Goal: Task Accomplishment & Management: Use online tool/utility

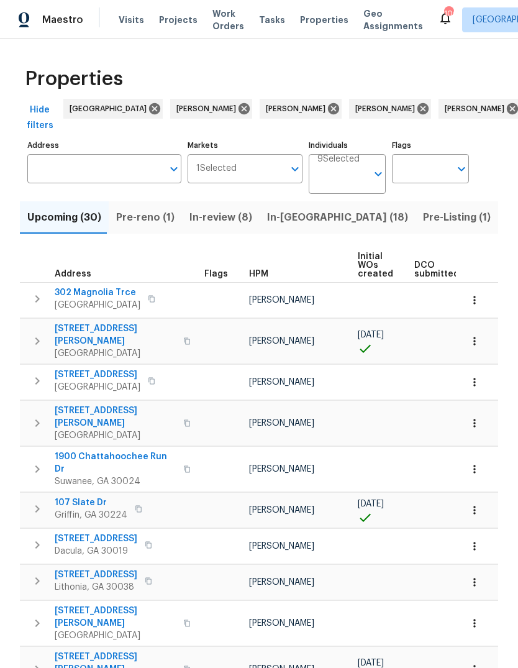
click at [119, 14] on span "Visits" at bounding box center [131, 20] width 25 height 12
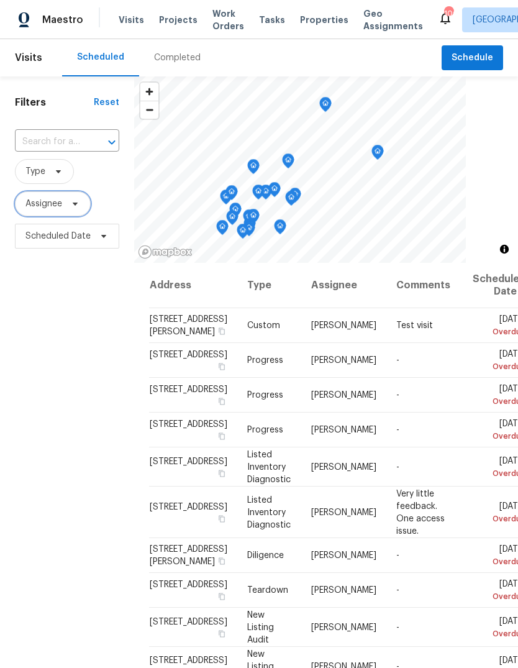
click at [75, 207] on icon at bounding box center [75, 204] width 10 height 10
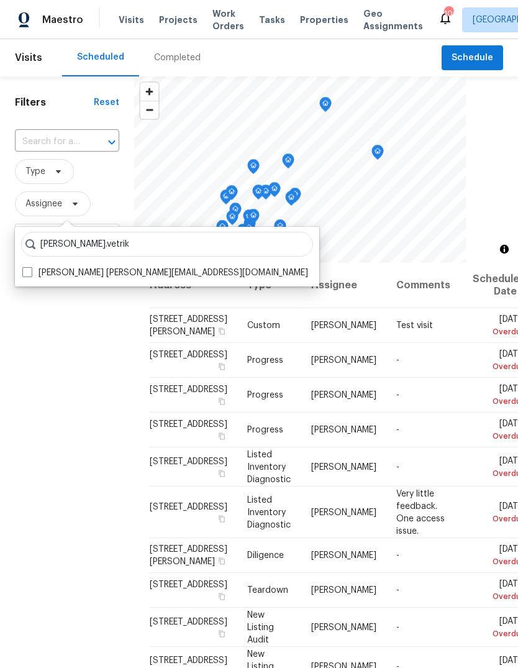
type input "Samuel.vetrik"
click at [32, 271] on label "Samuel Vetrik samuel.vetrik@opendoor.com" at bounding box center [165, 273] width 286 height 12
click at [30, 271] on input "Samuel Vetrik samuel.vetrik@opendoor.com" at bounding box center [26, 271] width 8 height 8
checkbox input "true"
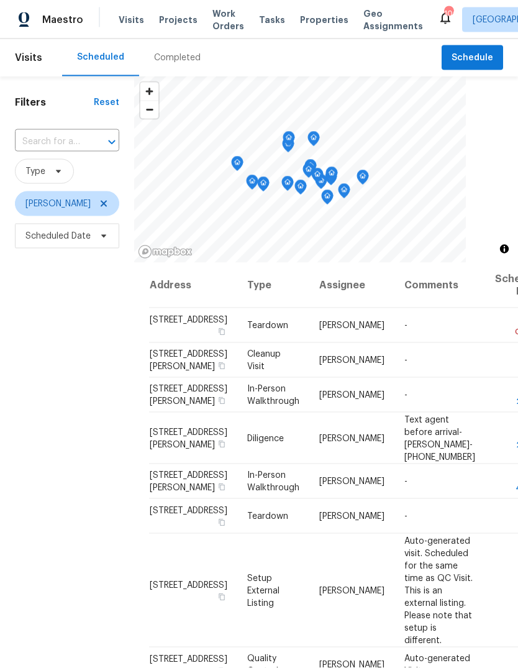
scroll to position [16, 0]
click at [329, 377] on td "[PERSON_NAME]" at bounding box center [351, 360] width 85 height 35
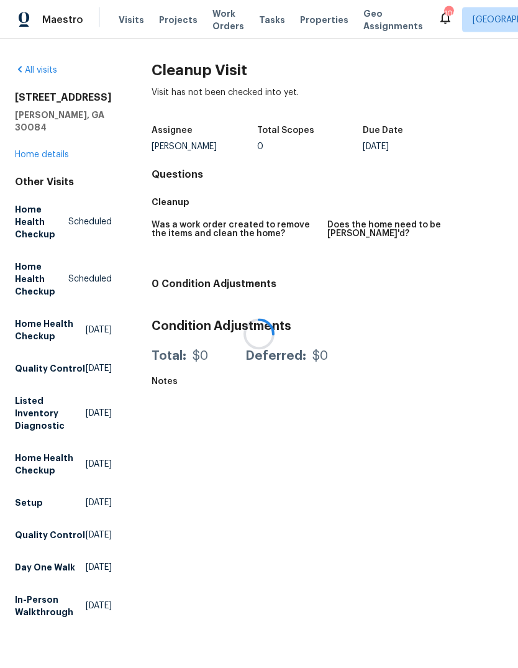
scroll to position [16, 0]
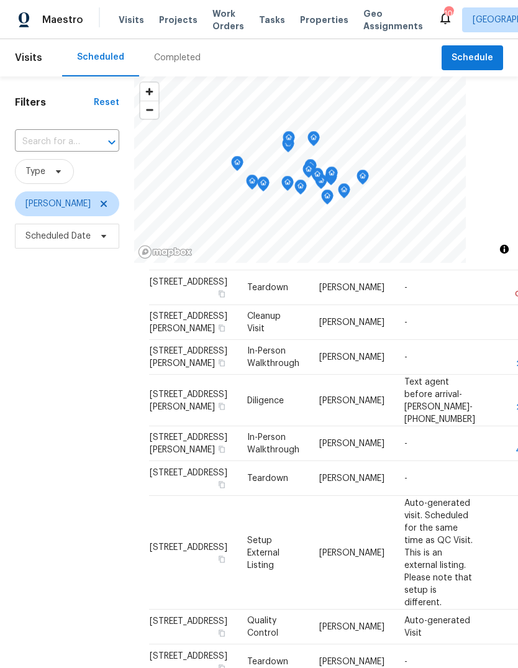
scroll to position [37, 0]
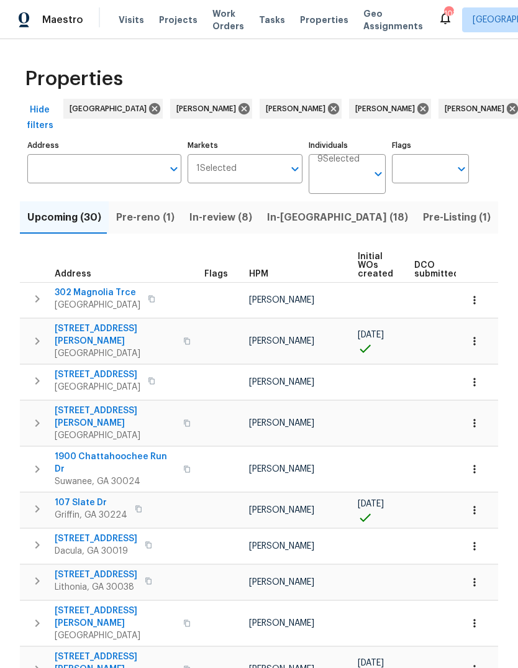
click at [308, 16] on span "Properties" at bounding box center [324, 20] width 48 height 12
click at [104, 183] on input "Address" at bounding box center [94, 168] width 135 height 29
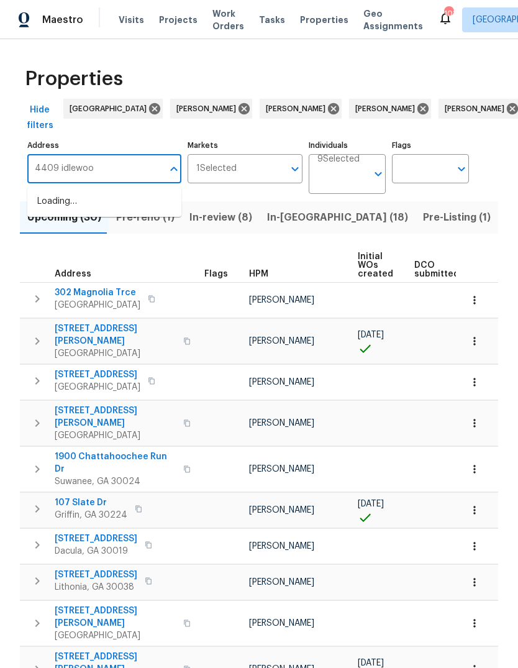
type input "4409 idlewood"
click at [99, 213] on li "[STREET_ADDRESS][PERSON_NAME]" at bounding box center [104, 208] width 154 height 34
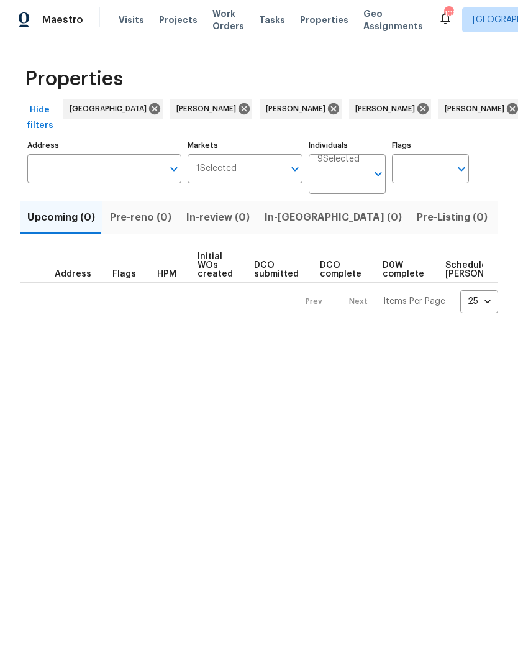
type input "[STREET_ADDRESS][PERSON_NAME]"
click at [503, 219] on span "Listed (1)" at bounding box center [525, 217] width 45 height 17
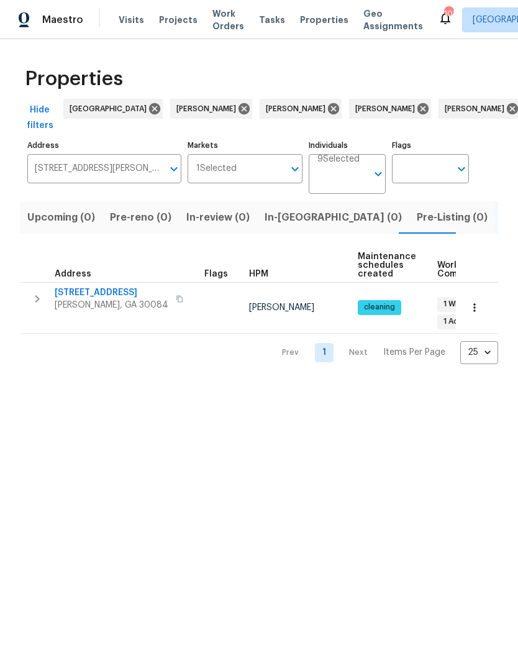
click at [34, 301] on icon "button" at bounding box center [37, 298] width 15 height 15
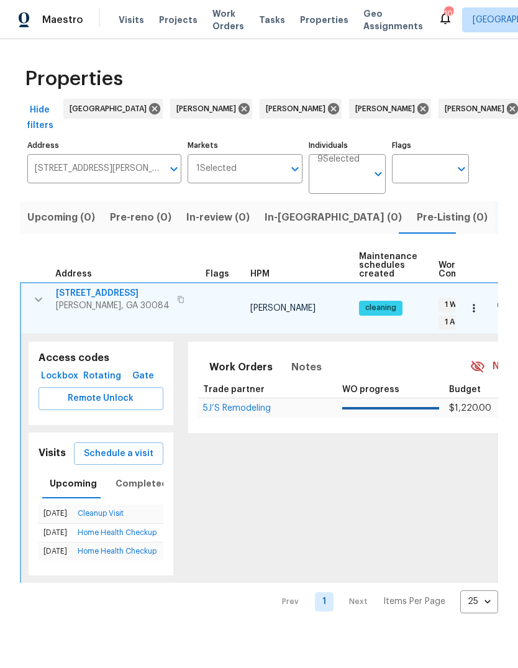
click at [130, 446] on span "Schedule a visit" at bounding box center [119, 454] width 70 height 16
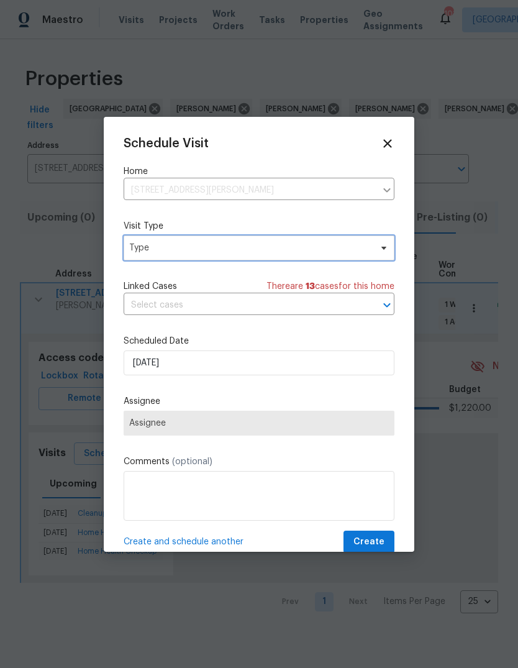
click at [272, 247] on span "Type" at bounding box center [250, 248] width 242 height 12
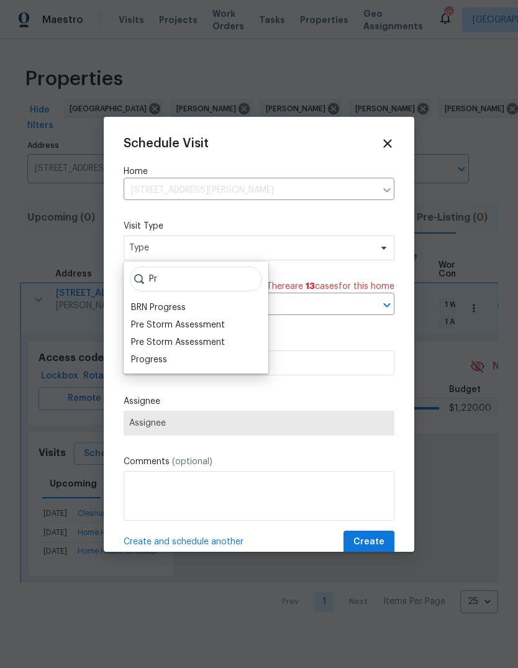
type input "Pr"
click at [165, 363] on div "Progress" at bounding box center [149, 360] width 36 height 12
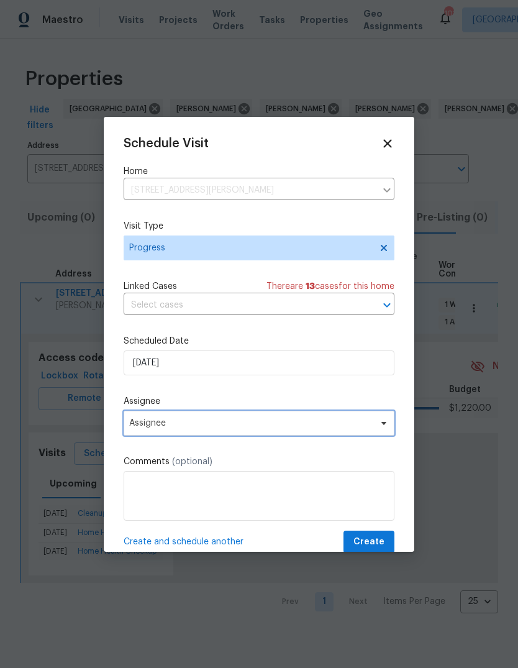
click at [206, 428] on span "Assignee" at bounding box center [251, 423] width 244 height 10
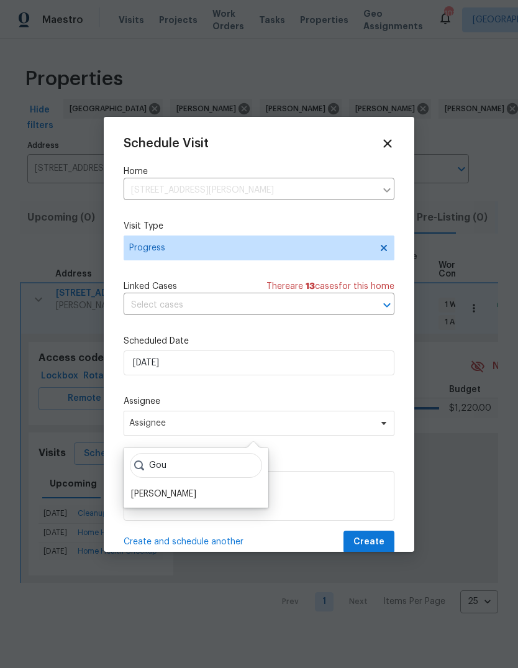
type input "Gou"
click at [188, 499] on div "[PERSON_NAME]" at bounding box center [163, 494] width 65 height 12
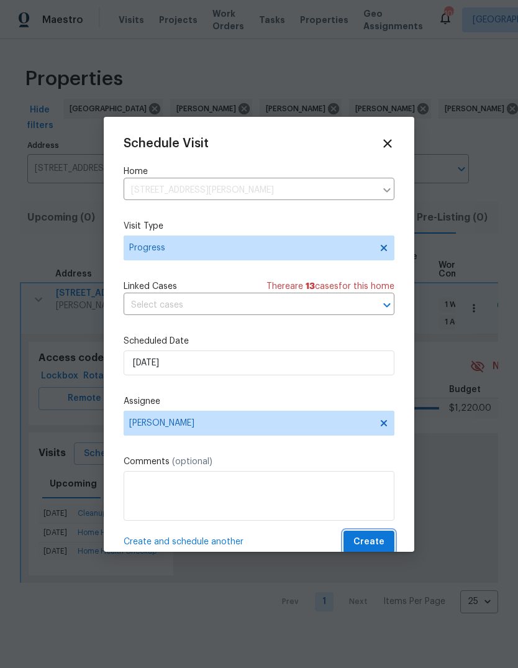
click at [373, 539] on span "Create" at bounding box center [369, 542] width 31 height 16
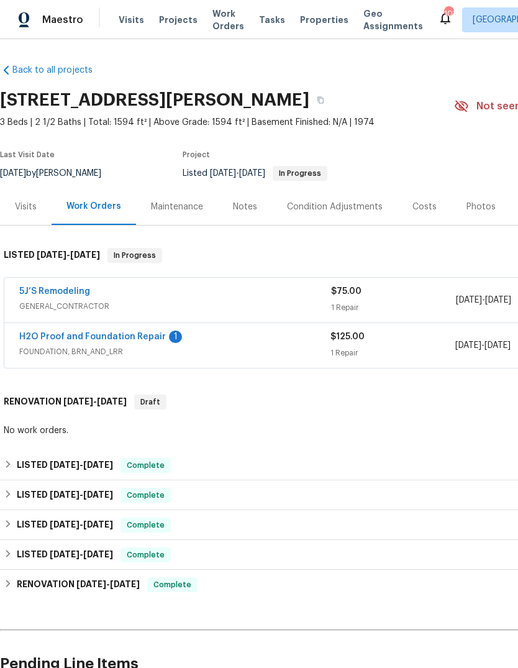
click at [151, 360] on div "H2O Proof and Foundation Repair 1 FOUNDATION, BRN_AND_LRR" at bounding box center [174, 346] width 311 height 30
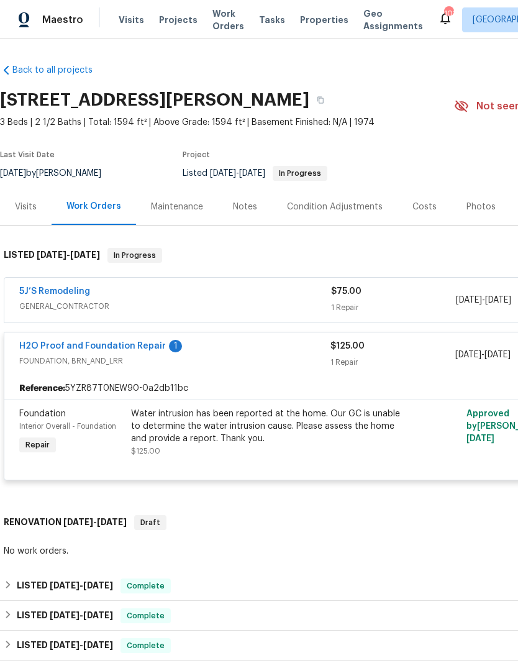
click at [152, 301] on span "GENERAL_CONTRACTOR" at bounding box center [175, 306] width 312 height 12
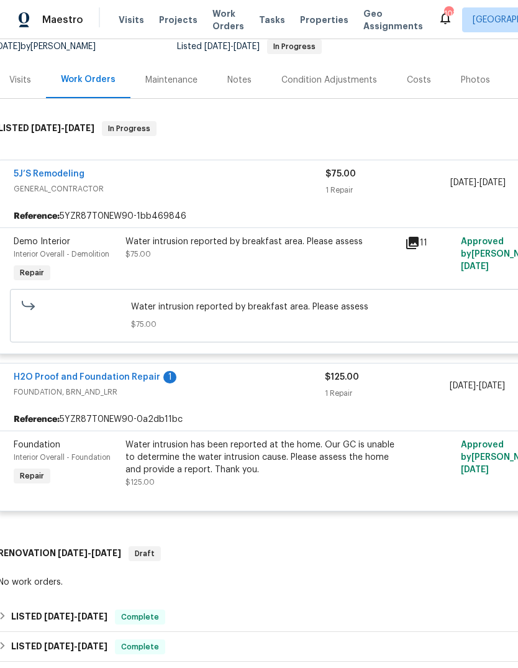
scroll to position [130, 6]
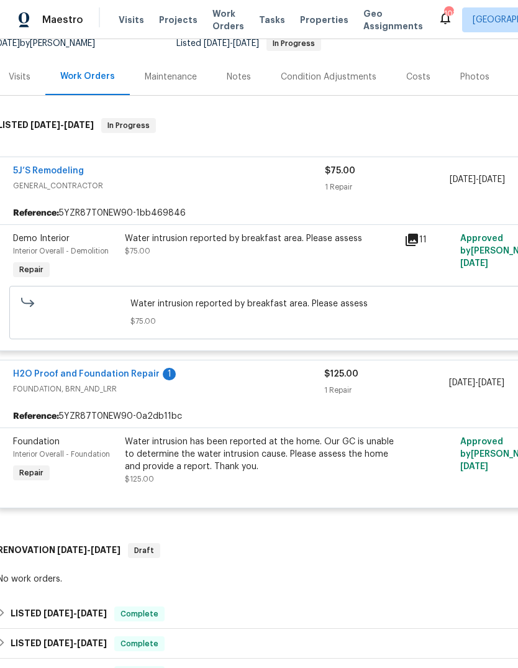
click at [415, 239] on icon at bounding box center [412, 240] width 12 height 12
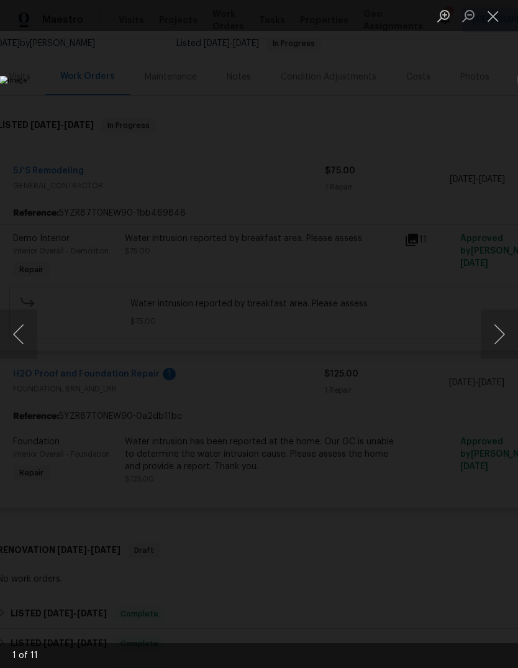
click at [494, 338] on button "Next image" at bounding box center [499, 334] width 37 height 50
click at [406, 274] on img "Lightbox" at bounding box center [244, 251] width 437 height 564
click at [492, 331] on button "Next image" at bounding box center [499, 334] width 37 height 50
click at [496, 325] on button "Next image" at bounding box center [499, 334] width 37 height 50
click at [498, 326] on button "Next image" at bounding box center [499, 334] width 37 height 50
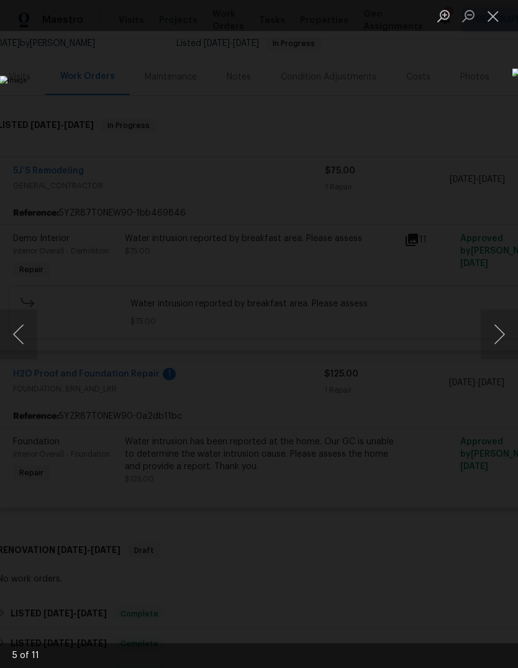
click at [493, 330] on button "Next image" at bounding box center [499, 334] width 37 height 50
click at [501, 327] on button "Next image" at bounding box center [499, 334] width 37 height 50
click at [488, 21] on button "Close lightbox" at bounding box center [493, 16] width 25 height 22
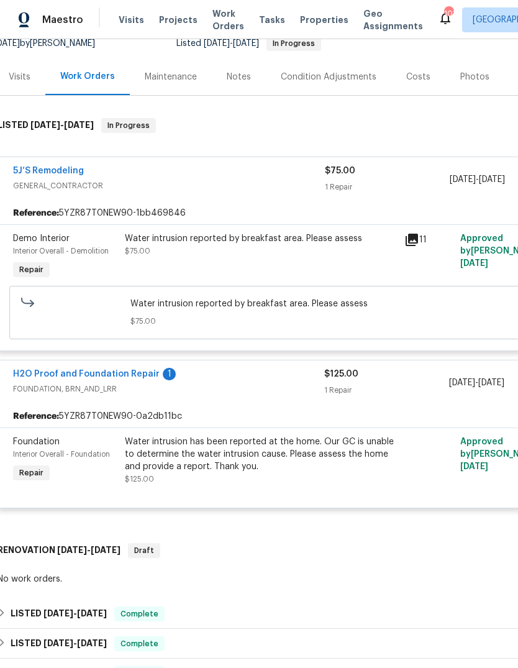
click at [12, 86] on div "Visits" at bounding box center [20, 76] width 52 height 37
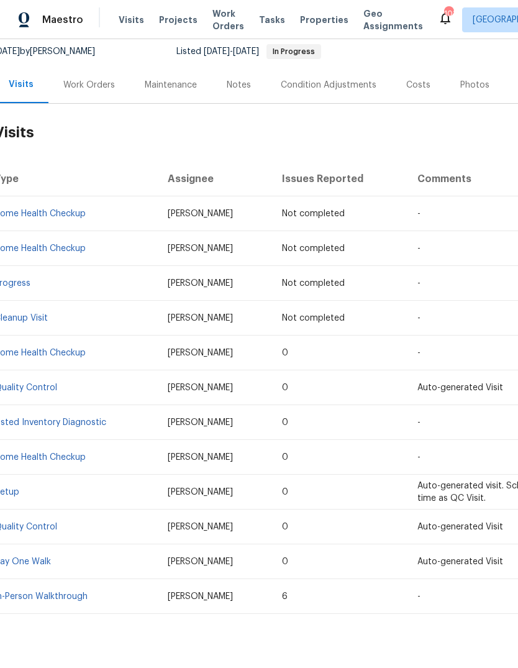
scroll to position [106, 6]
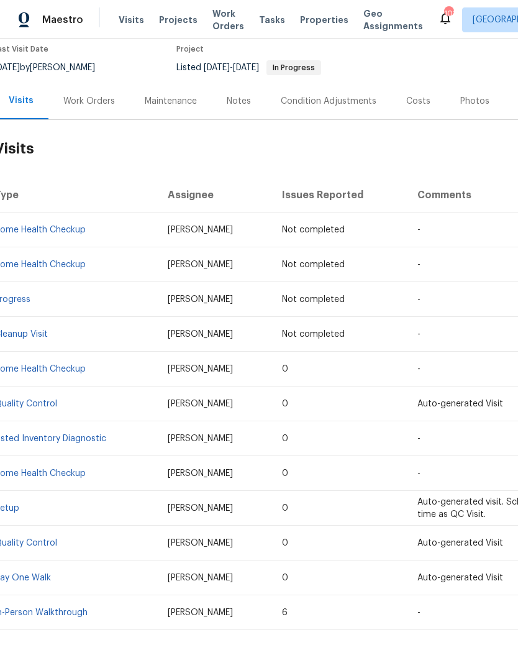
click at [85, 104] on div "Work Orders" at bounding box center [89, 101] width 52 height 12
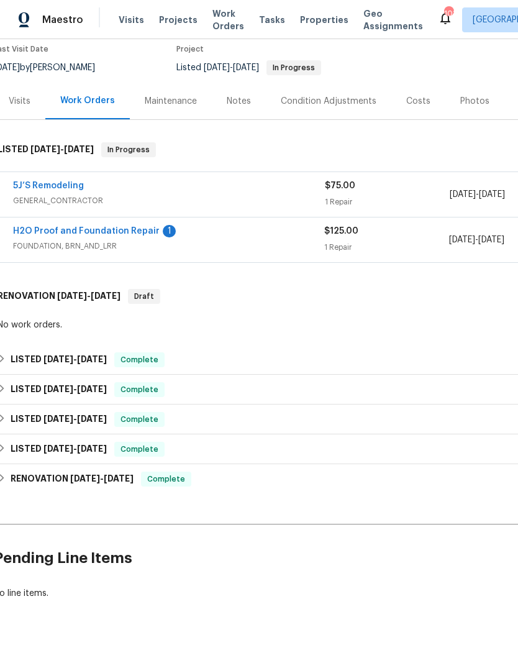
scroll to position [75, 6]
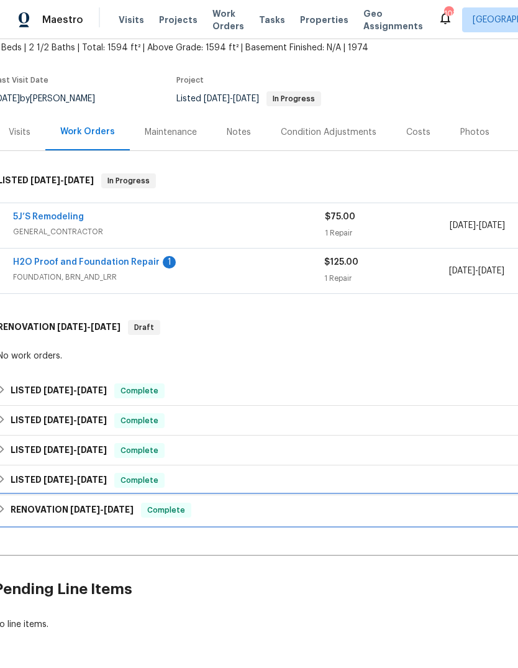
click at [14, 506] on h6 "RENOVATION 2/6/25 - 2/7/25" at bounding box center [72, 510] width 123 height 15
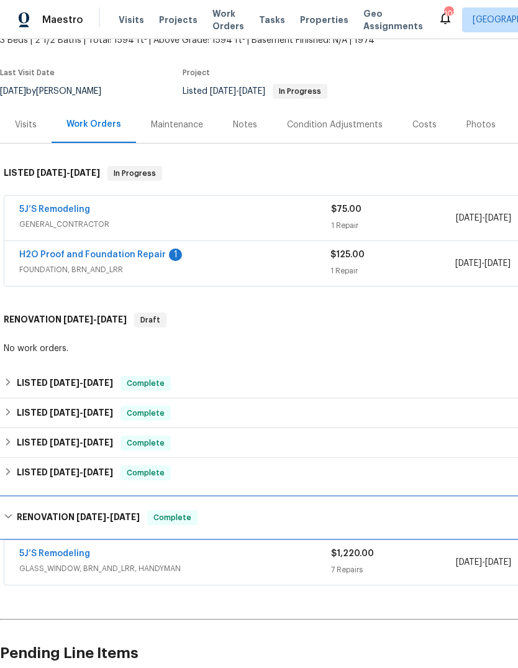
scroll to position [83, 0]
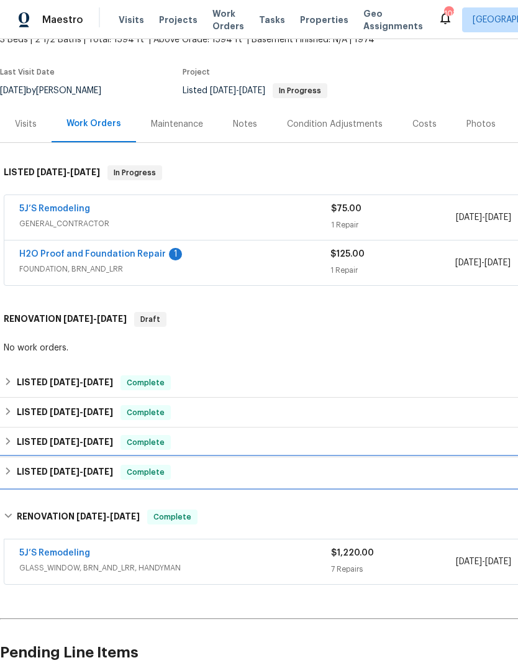
click at [15, 473] on div "LISTED 4/30/25 - 5/3/25 Complete" at bounding box center [351, 472] width 695 height 15
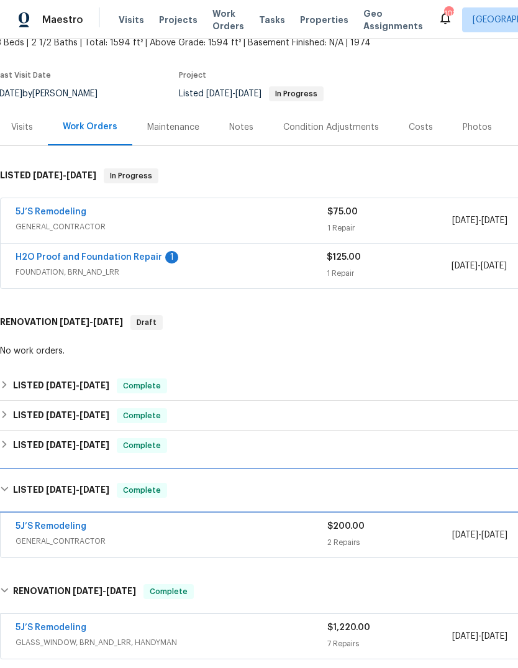
scroll to position [80, 1]
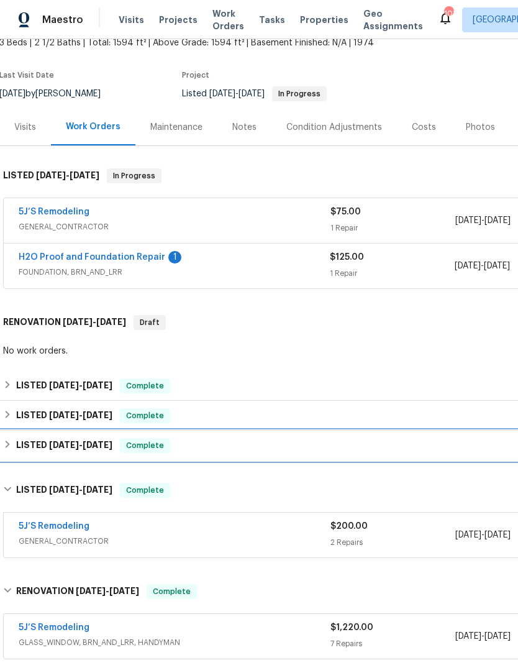
click at [14, 446] on div "LISTED 4/30/25 - 5/5/25 Complete" at bounding box center [350, 445] width 695 height 15
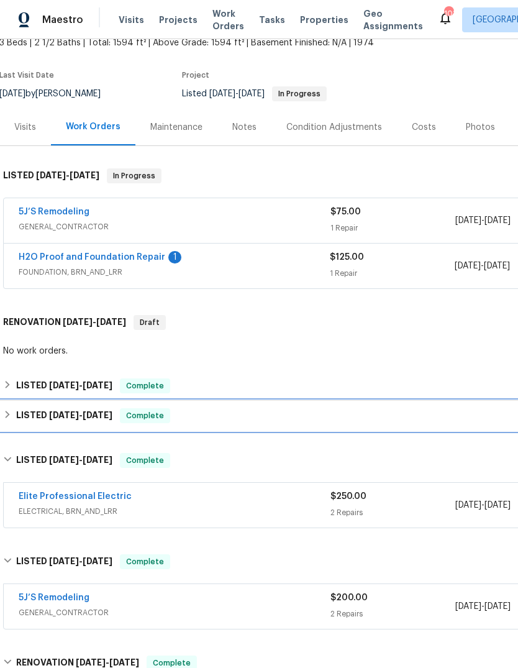
click at [14, 413] on div "LISTED 6/16/25 - 6/20/25 Complete" at bounding box center [350, 415] width 695 height 15
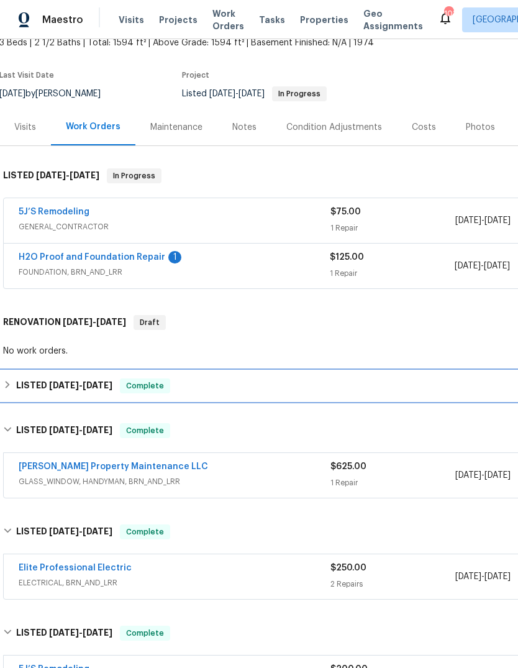
click at [13, 377] on div "LISTED 6/25/25 - 6/30/25 Complete" at bounding box center [350, 386] width 702 height 30
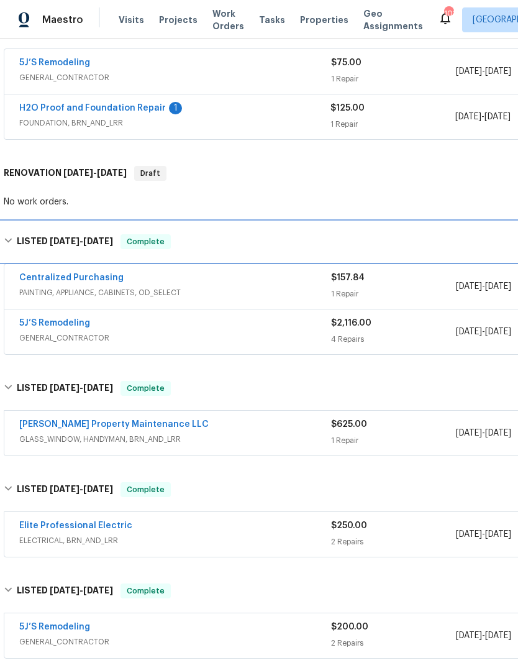
scroll to position [227, 0]
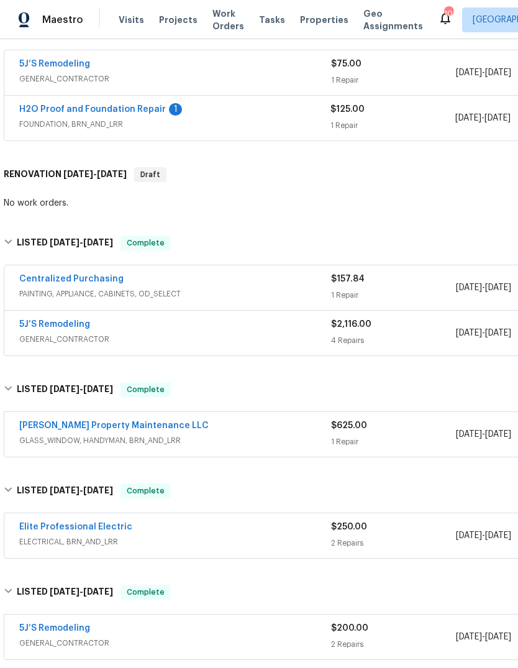
click at [257, 342] on span "GENERAL_CONTRACTOR" at bounding box center [175, 339] width 312 height 12
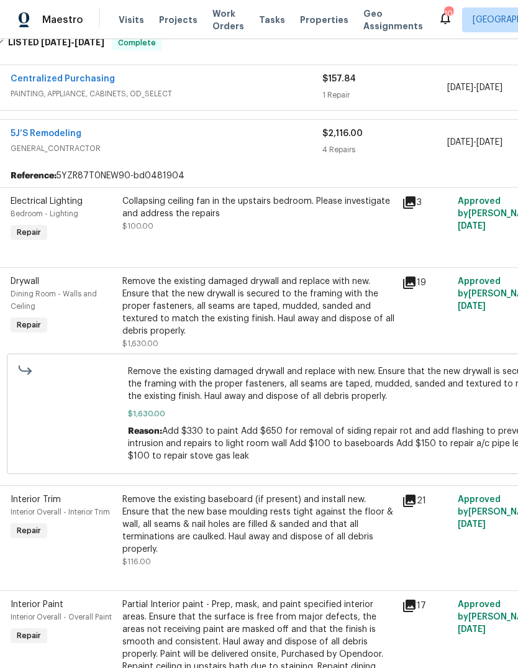
scroll to position [437, 12]
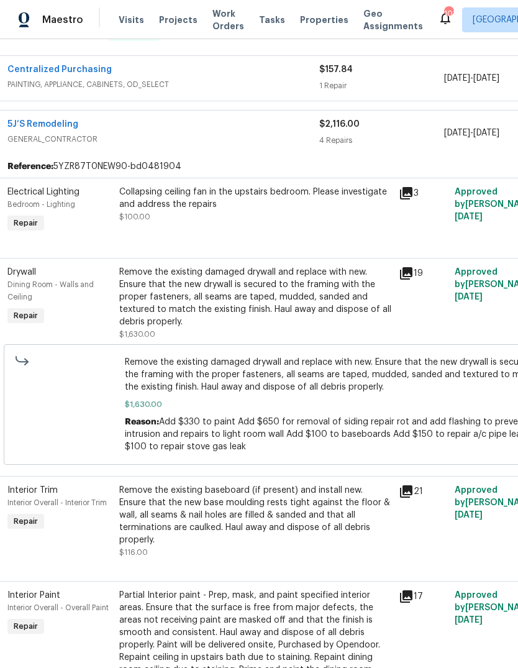
click at [408, 188] on icon at bounding box center [406, 193] width 12 height 12
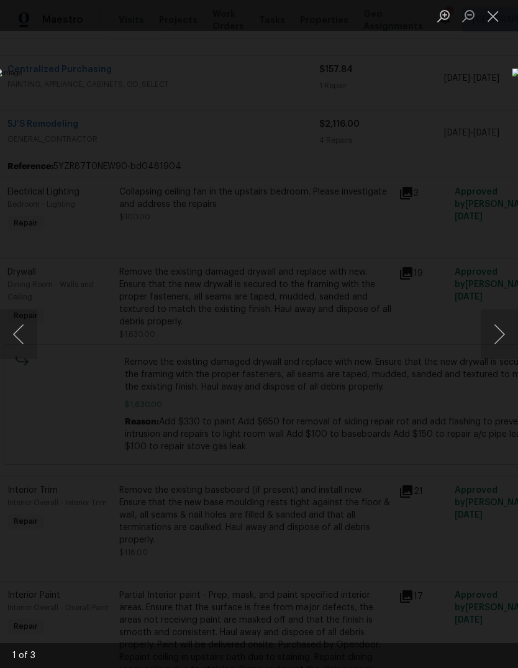
click at [496, 320] on button "Next image" at bounding box center [499, 334] width 37 height 50
click at [502, 321] on button "Next image" at bounding box center [499, 334] width 37 height 50
click at [499, 327] on button "Next image" at bounding box center [499, 334] width 37 height 50
click at [488, 21] on button "Close lightbox" at bounding box center [493, 16] width 25 height 22
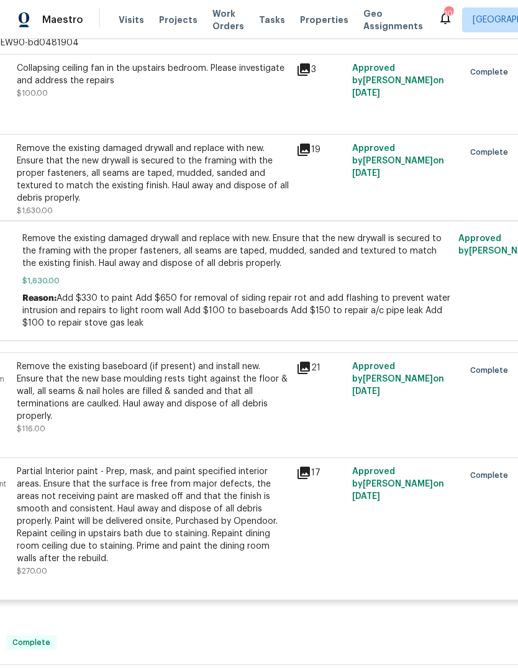
scroll to position [560, 113]
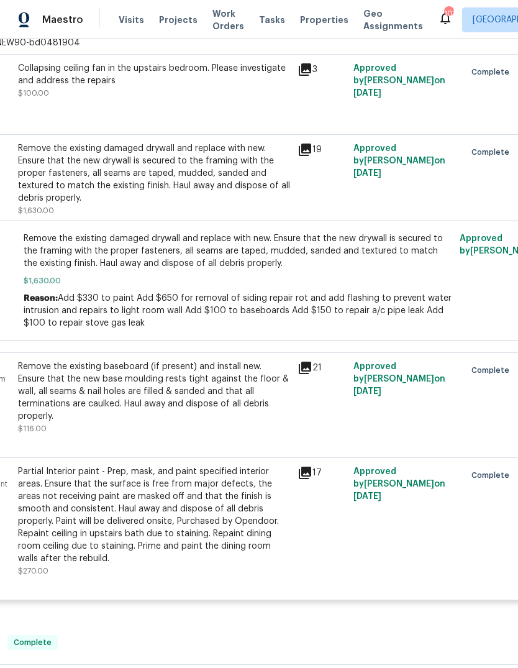
click at [311, 362] on div "21" at bounding box center [322, 398] width 56 height 82
click at [312, 360] on div "21" at bounding box center [322, 398] width 56 height 82
click at [312, 368] on icon at bounding box center [305, 367] width 15 height 15
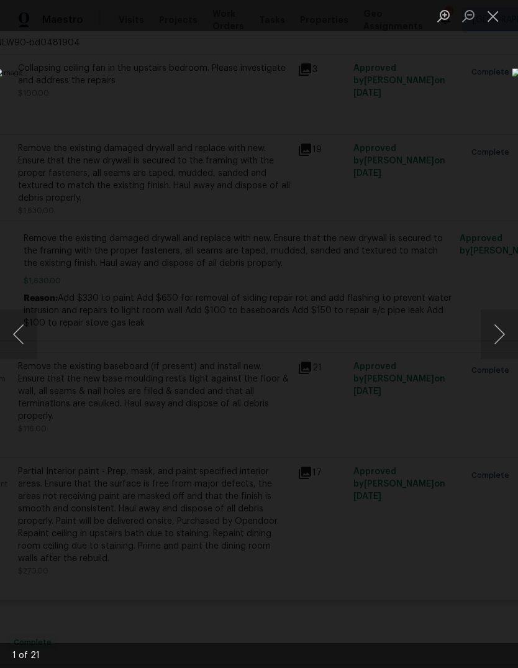
click at [498, 329] on button "Next image" at bounding box center [499, 334] width 37 height 50
click at [490, 328] on button "Next image" at bounding box center [499, 334] width 37 height 50
click at [494, 326] on button "Next image" at bounding box center [499, 334] width 37 height 50
click at [497, 329] on button "Next image" at bounding box center [499, 334] width 37 height 50
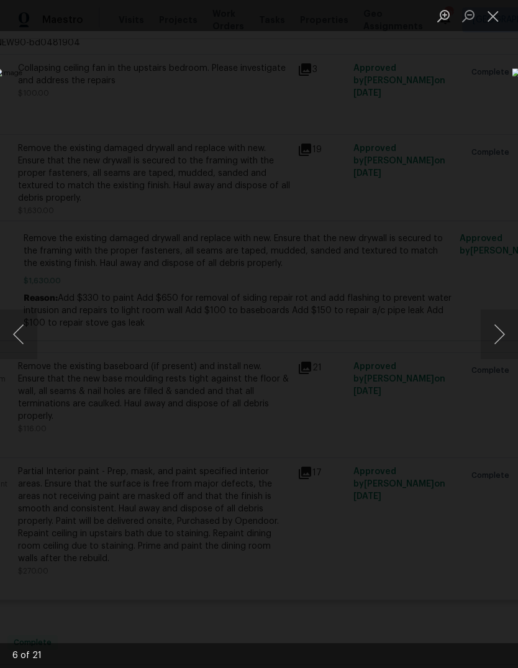
click at [495, 329] on button "Next image" at bounding box center [499, 334] width 37 height 50
click at [504, 322] on button "Next image" at bounding box center [499, 334] width 37 height 50
click at [499, 322] on button "Next image" at bounding box center [499, 334] width 37 height 50
click at [496, 322] on button "Next image" at bounding box center [499, 334] width 37 height 50
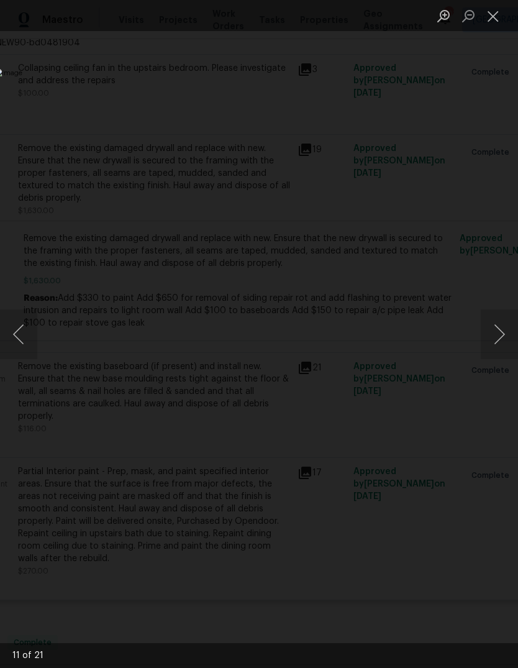
click at [502, 321] on button "Next image" at bounding box center [499, 334] width 37 height 50
click at [497, 322] on button "Next image" at bounding box center [499, 334] width 37 height 50
click at [497, 318] on button "Next image" at bounding box center [499, 334] width 37 height 50
click at [497, 322] on button "Next image" at bounding box center [499, 334] width 37 height 50
click at [494, 322] on button "Next image" at bounding box center [499, 334] width 37 height 50
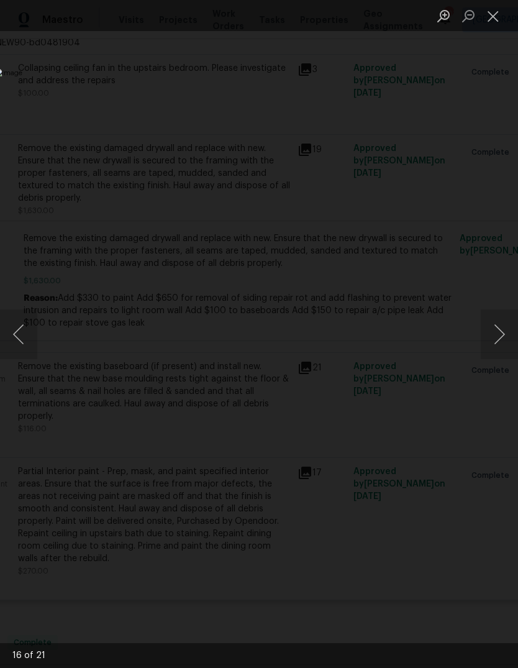
click at [486, 12] on button "Close lightbox" at bounding box center [493, 16] width 25 height 22
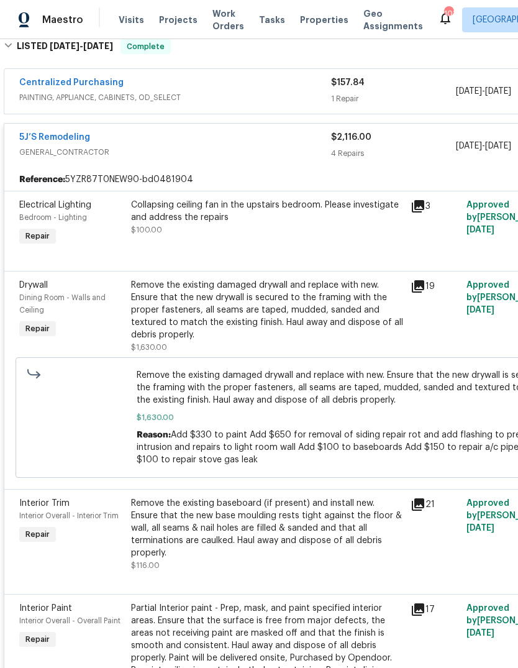
scroll to position [423, 0]
click at [53, 134] on link "5J’S Remodeling" at bounding box center [54, 138] width 71 height 9
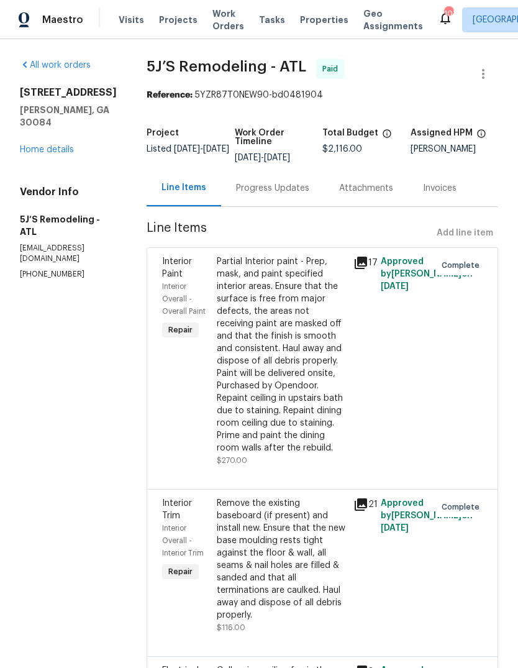
click at [281, 191] on div "Progress Updates" at bounding box center [272, 188] width 73 height 12
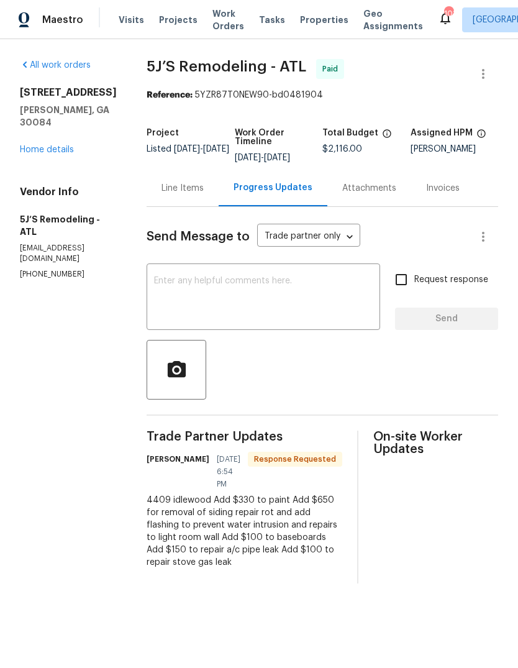
click at [46, 145] on link "Home details" at bounding box center [47, 149] width 54 height 9
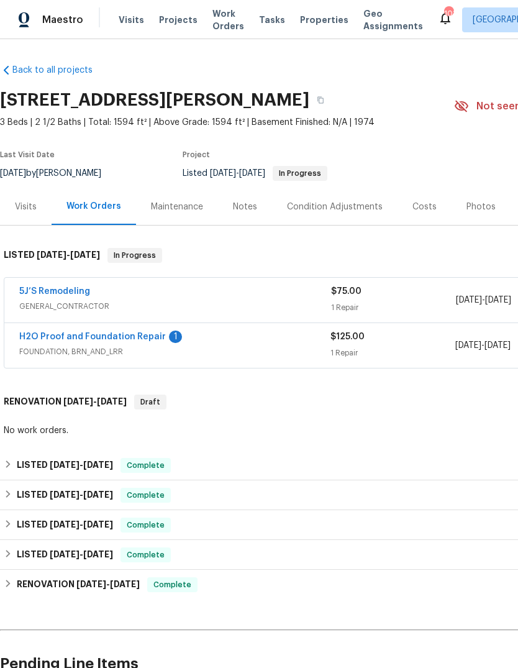
click at [103, 327] on div "H2O Proof and Foundation Repair 1 FOUNDATION, BRN_AND_LRR $125.00 1 Repair 8/22…" at bounding box center [350, 345] width 693 height 45
click at [125, 336] on link "H2O Proof and Foundation Repair" at bounding box center [92, 336] width 147 height 9
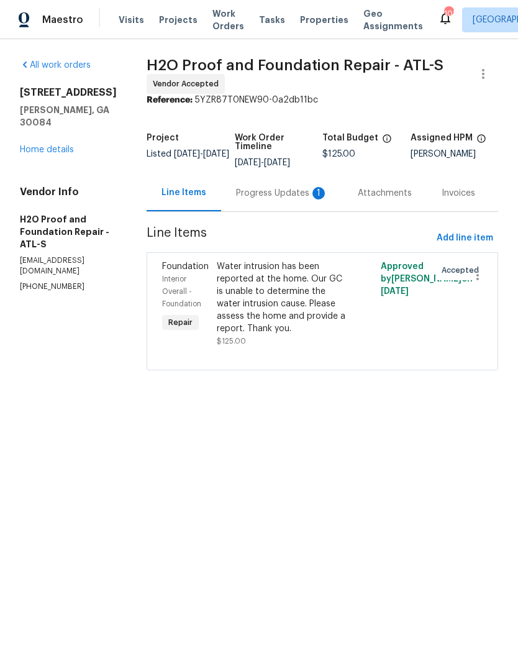
click at [249, 184] on div "Progress Updates 1" at bounding box center [282, 193] width 122 height 37
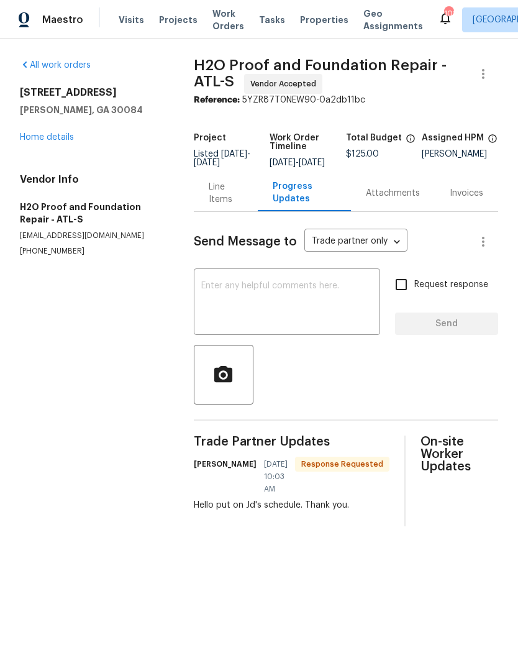
click at [60, 136] on link "Home details" at bounding box center [47, 137] width 54 height 9
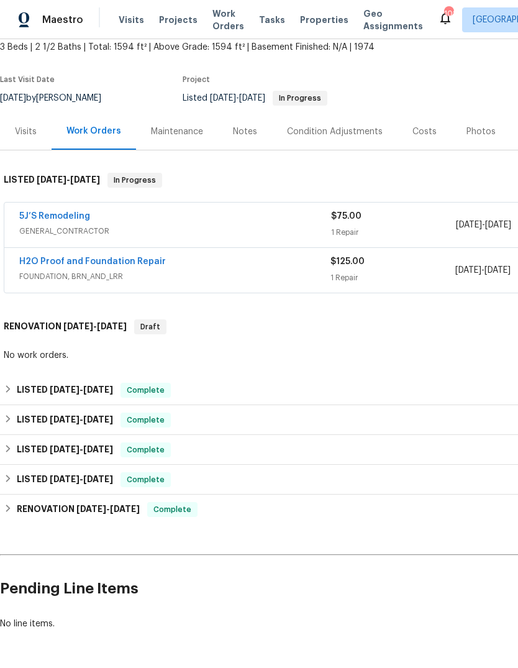
scroll to position [75, 0]
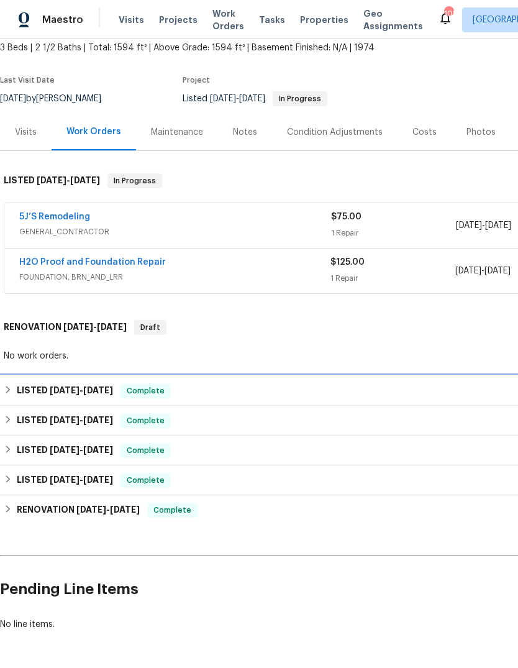
click at [17, 394] on h6 "LISTED 6/25/25 - 6/30/25" at bounding box center [65, 390] width 96 height 15
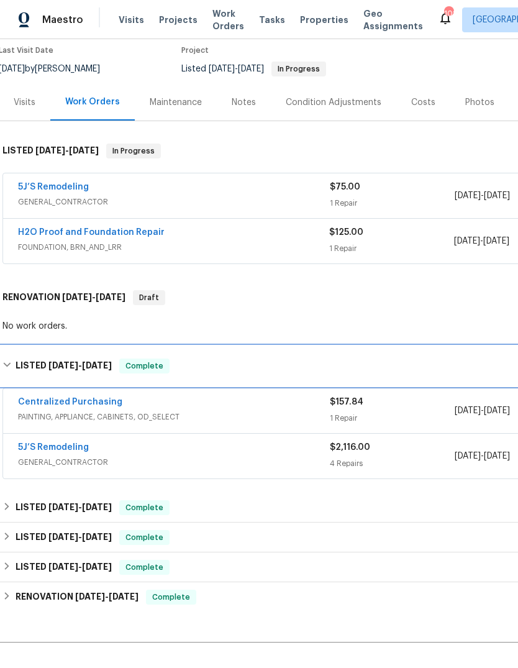
scroll to position [106, 1]
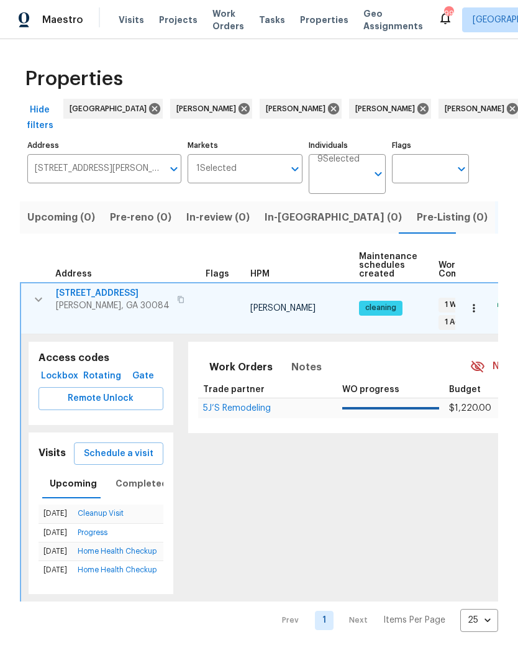
click at [301, 15] on span "Properties" at bounding box center [324, 20] width 48 height 12
type input "[STREET_ADDRESS][PERSON_NAME]"
click at [123, 176] on input "[STREET_ADDRESS][PERSON_NAME]" at bounding box center [94, 168] width 135 height 29
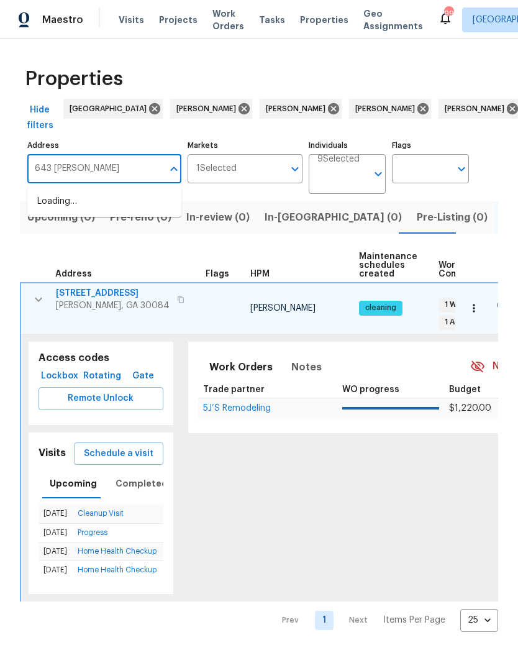
type input "643 woodsong"
click at [114, 211] on li "[STREET_ADDRESS][PERSON_NAME]" at bounding box center [104, 208] width 154 height 34
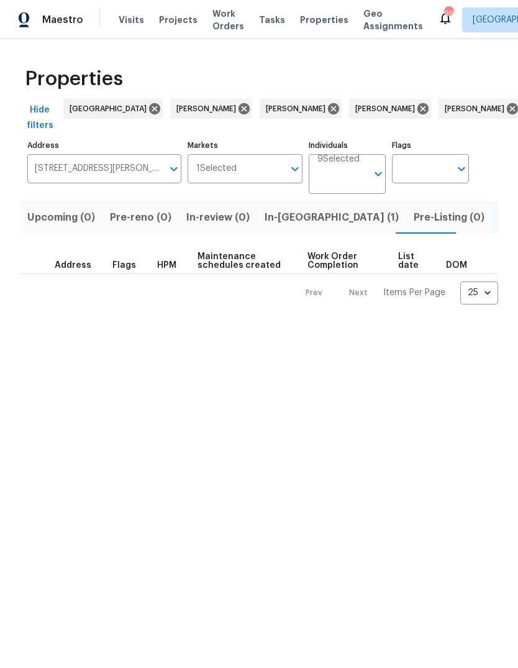
click at [283, 209] on span "In-[GEOGRAPHIC_DATA] (1)" at bounding box center [332, 217] width 134 height 17
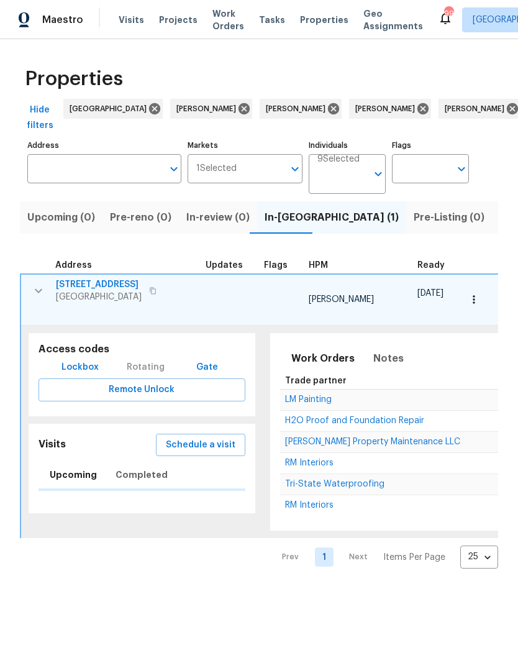
type input "[STREET_ADDRESS][PERSON_NAME]"
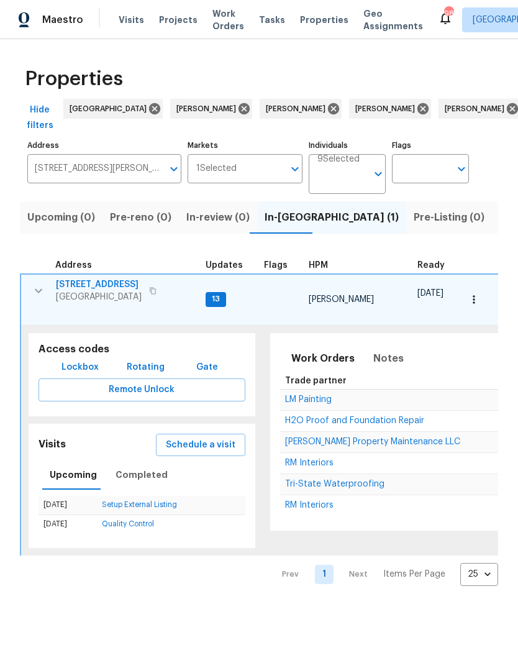
click at [478, 296] on icon "button" at bounding box center [474, 299] width 12 height 12
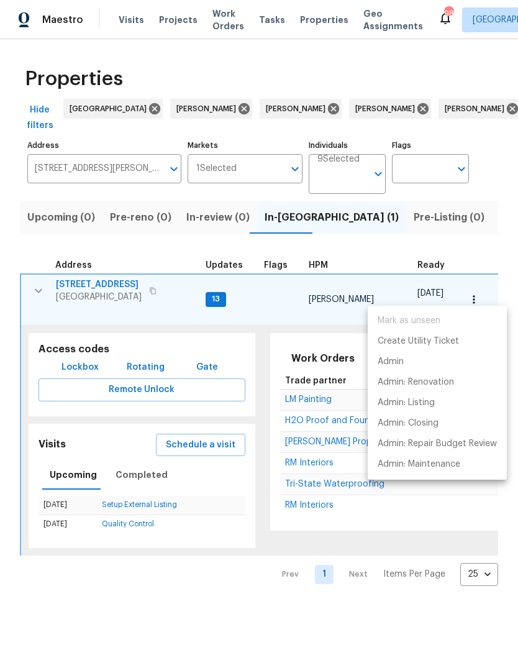
click at [204, 427] on div at bounding box center [259, 334] width 518 height 668
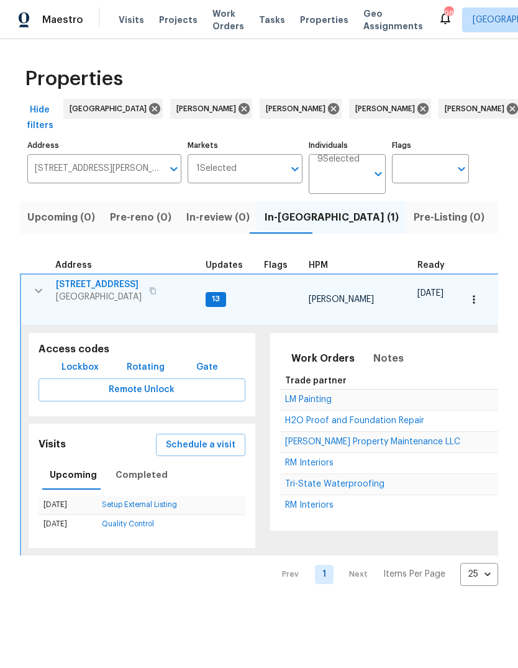
click at [213, 437] on span "Schedule a visit" at bounding box center [201, 445] width 70 height 16
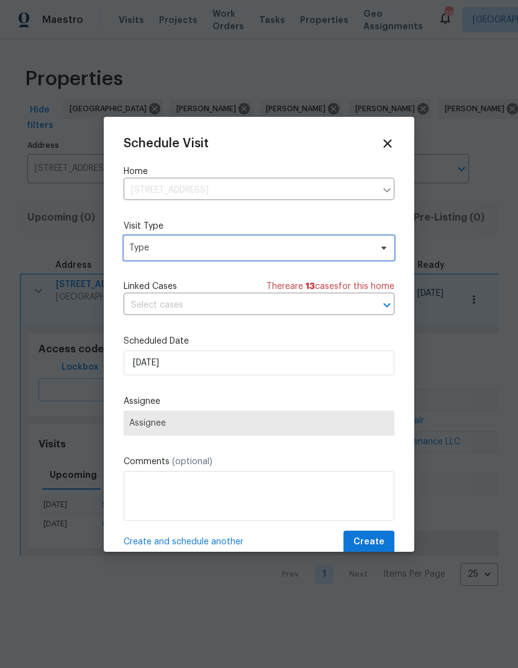
click at [271, 249] on span "Type" at bounding box center [250, 248] width 242 height 12
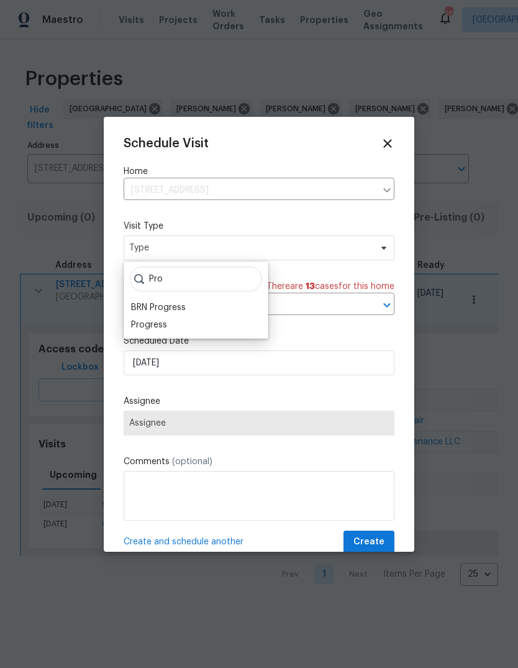
type input "Pro"
click at [152, 326] on div "Progress" at bounding box center [149, 325] width 36 height 12
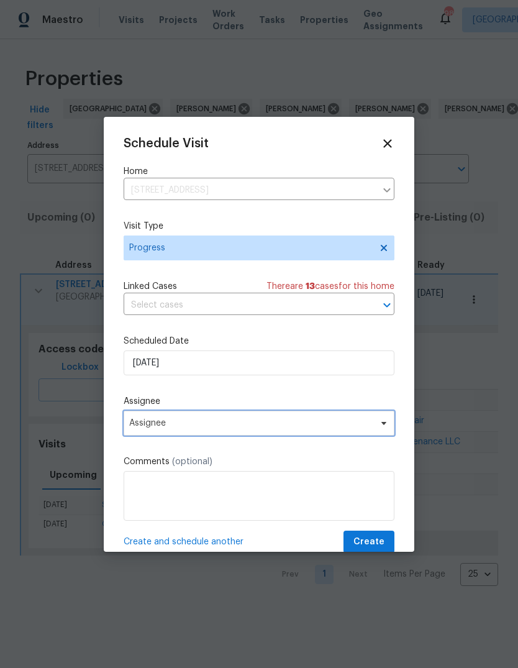
click at [187, 428] on span "Assignee" at bounding box center [251, 423] width 244 height 10
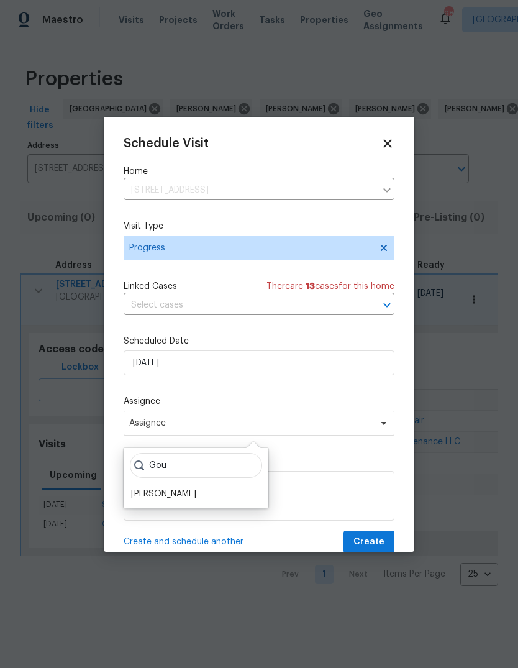
type input "Gou"
click at [188, 495] on div "[PERSON_NAME]" at bounding box center [163, 494] width 65 height 12
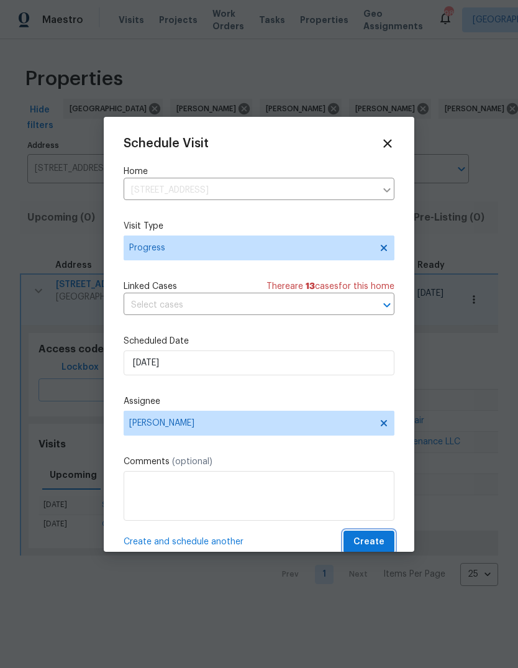
click at [362, 541] on span "Create" at bounding box center [369, 542] width 31 height 16
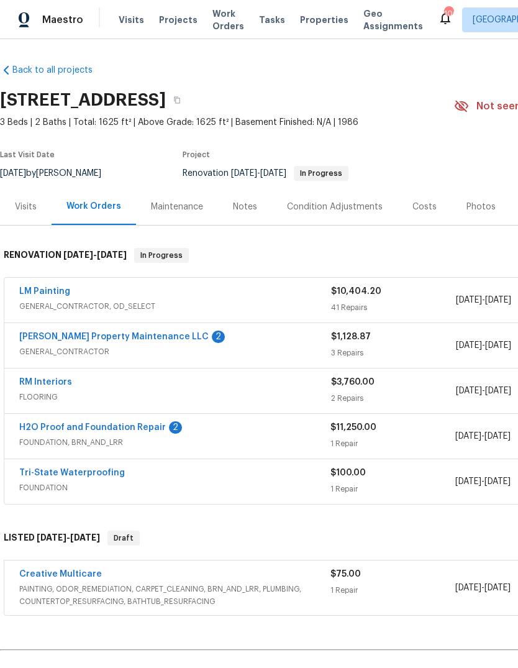
click at [423, 199] on div "Costs" at bounding box center [425, 206] width 54 height 37
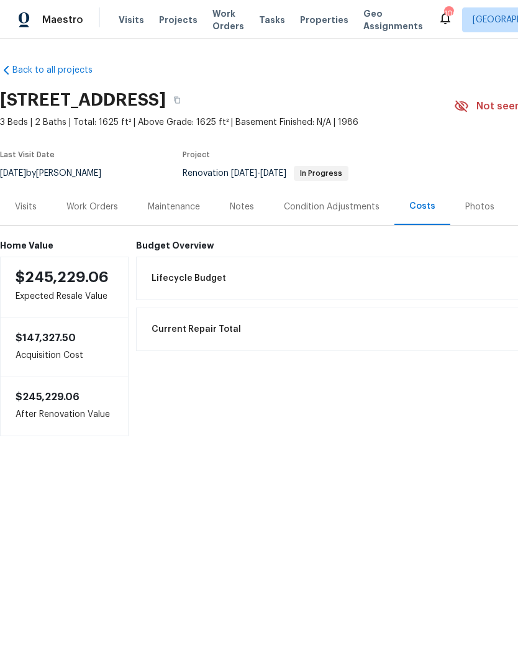
click at [103, 207] on div "Work Orders" at bounding box center [92, 207] width 52 height 12
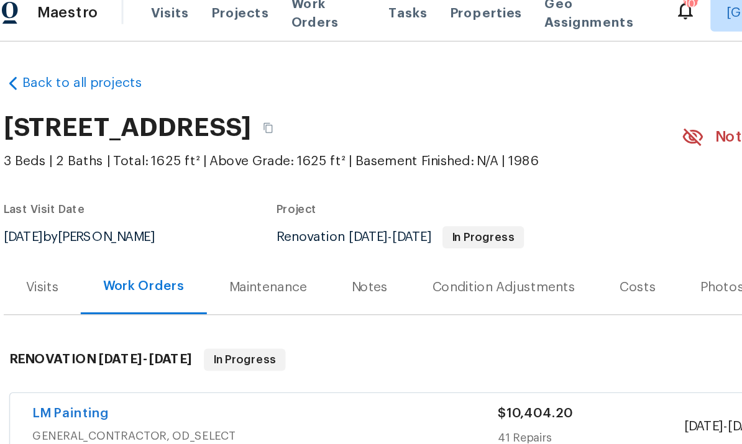
scroll to position [15, 0]
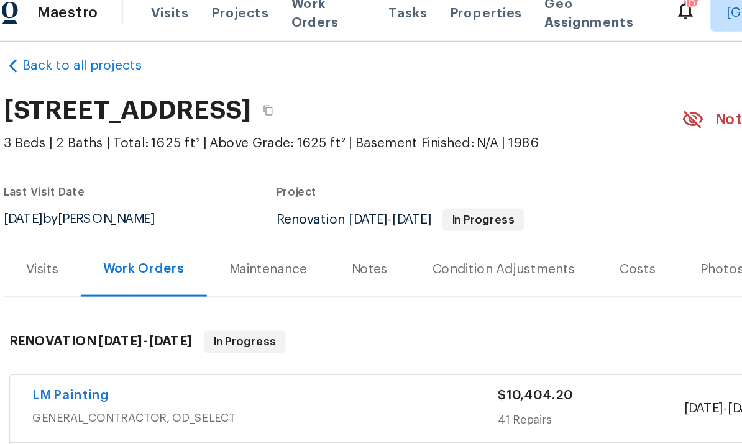
click at [275, 285] on span "GENERAL_CONTRACTOR, OD_SELECT" at bounding box center [195, 291] width 312 height 12
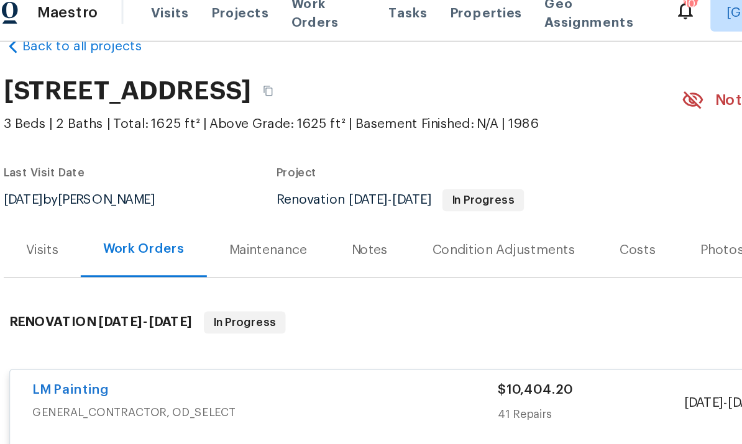
scroll to position [30, 0]
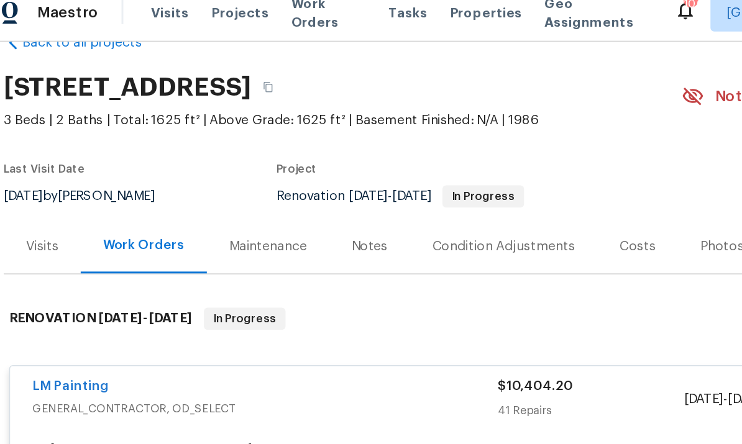
click at [261, 279] on span "GENERAL_CONTRACTOR, OD_SELECT" at bounding box center [195, 285] width 312 height 12
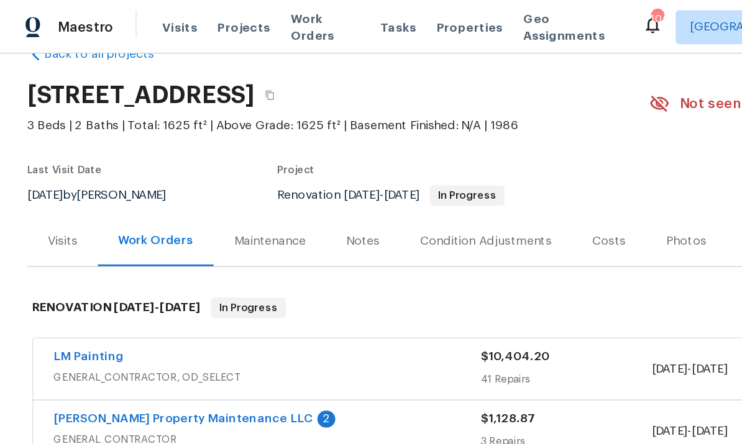
scroll to position [34, 0]
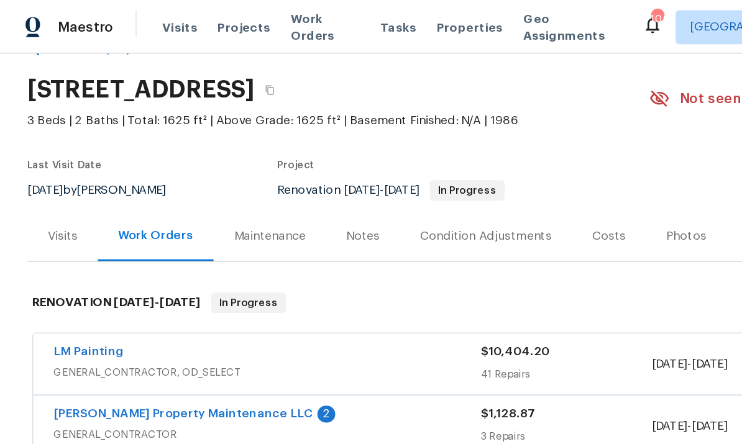
click at [247, 278] on div "LM Painting GENERAL_CONTRACTOR, OD_SELECT" at bounding box center [195, 266] width 312 height 30
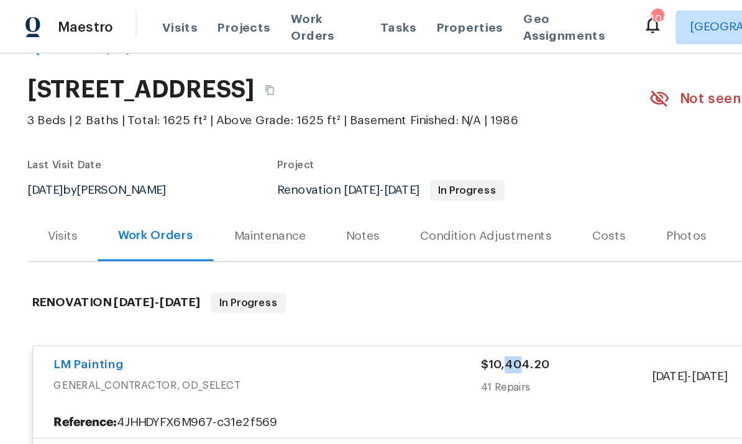
click at [378, 282] on div "41 Repairs" at bounding box center [413, 283] width 125 height 12
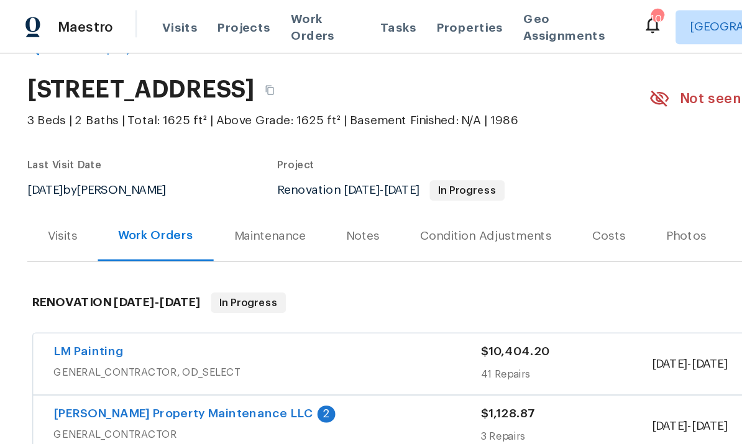
click at [372, 273] on div "41 Repairs" at bounding box center [413, 273] width 125 height 12
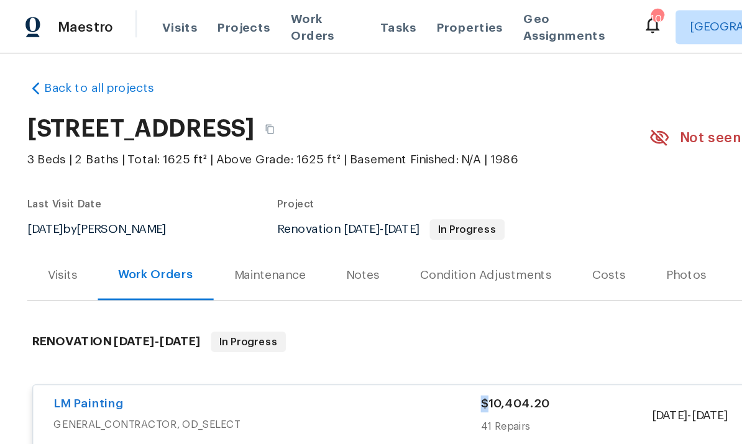
scroll to position [10, 0]
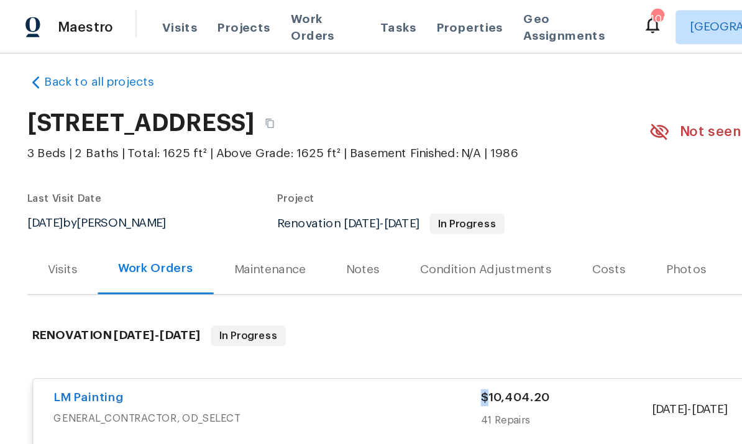
click at [390, 290] on span "$10,404.20" at bounding box center [376, 290] width 50 height 9
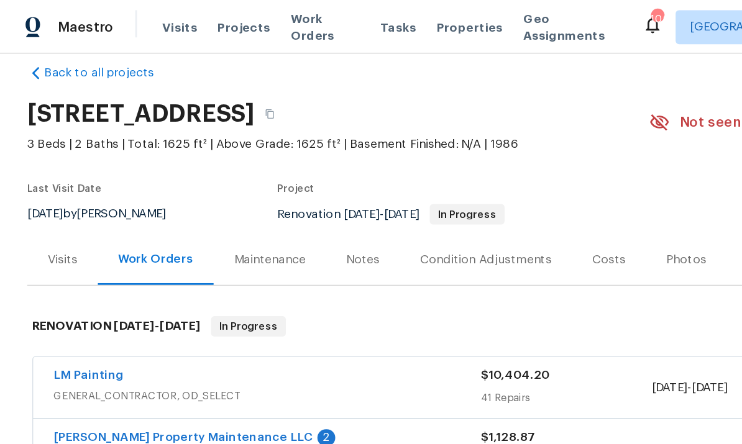
scroll to position [18, 0]
